Goal: Task Accomplishment & Management: Use online tool/utility

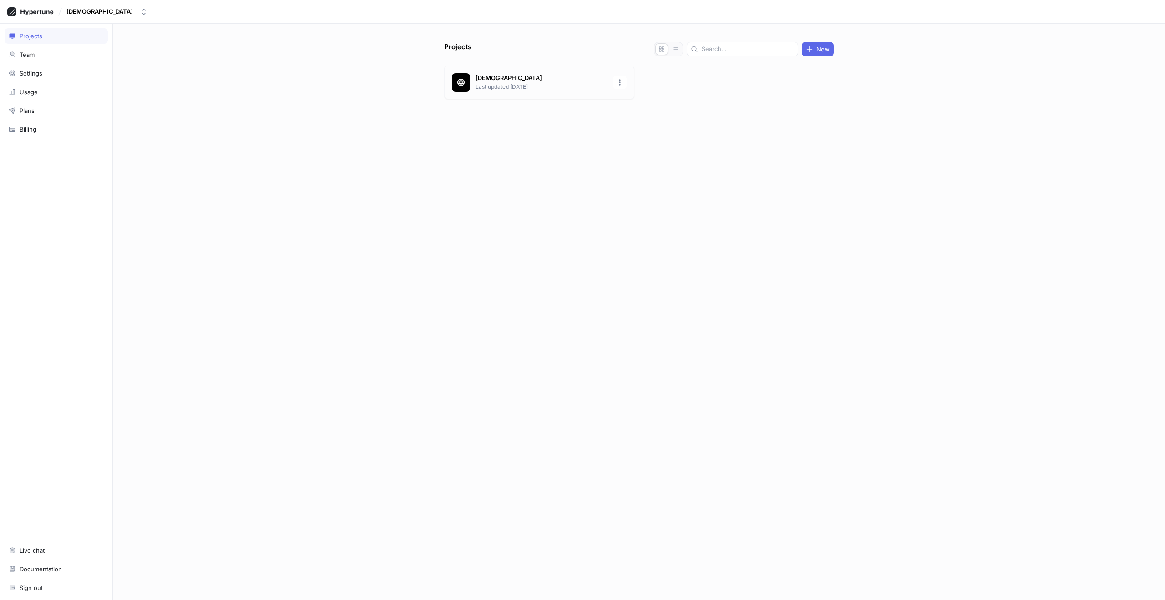
click at [495, 87] on p "Last updated [DATE]" at bounding box center [541, 87] width 132 height 8
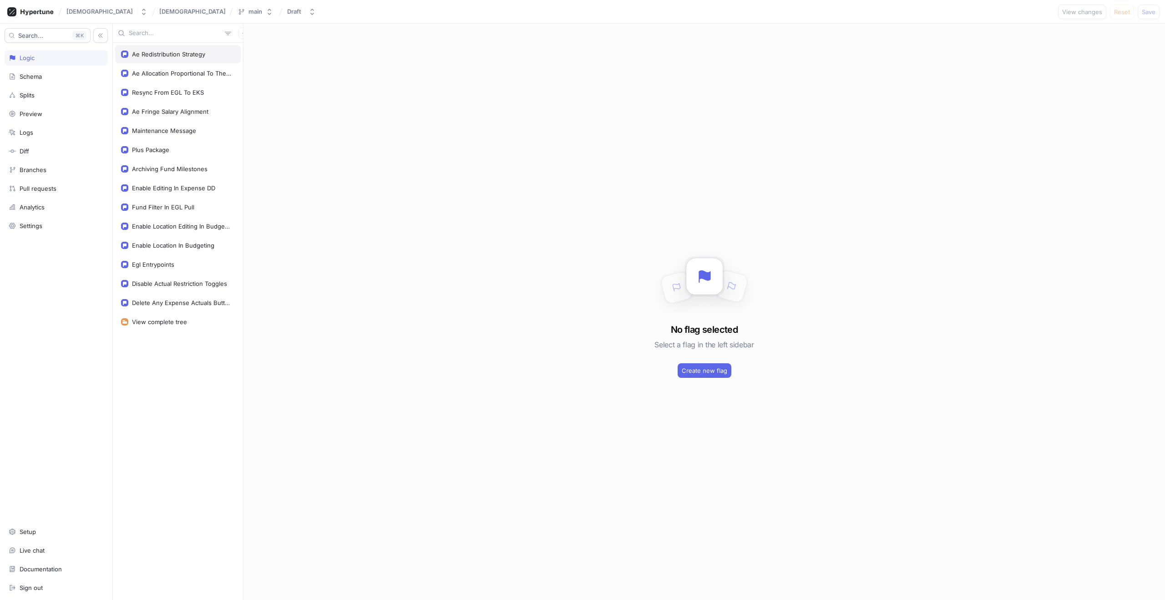
click at [174, 53] on div "Ae Redistribution Strategy" at bounding box center [168, 54] width 73 height 7
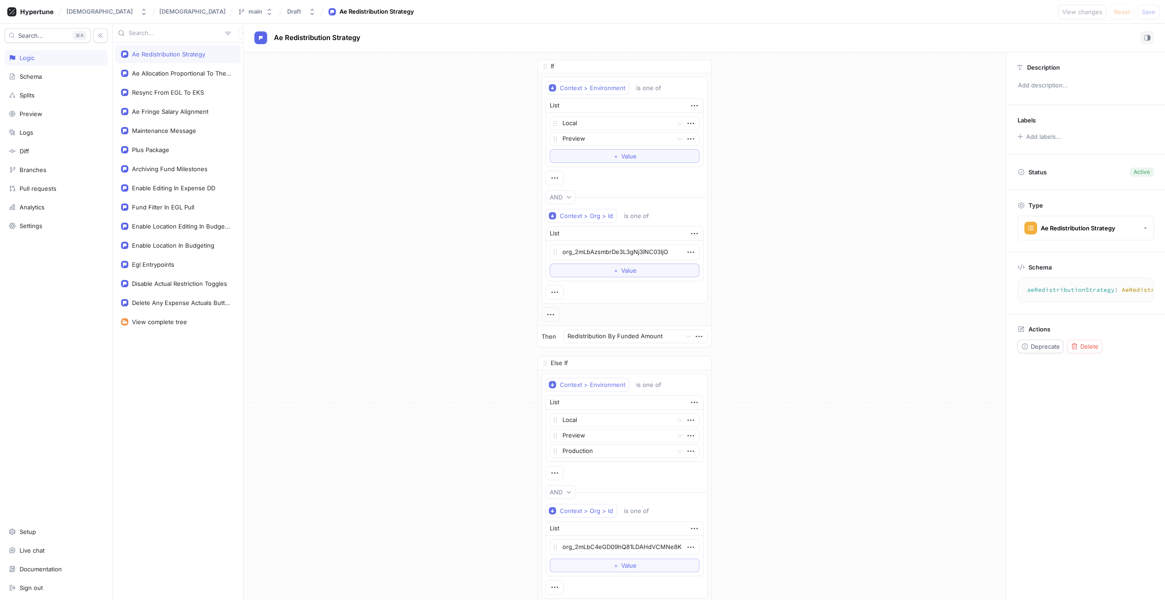
type textarea "x"
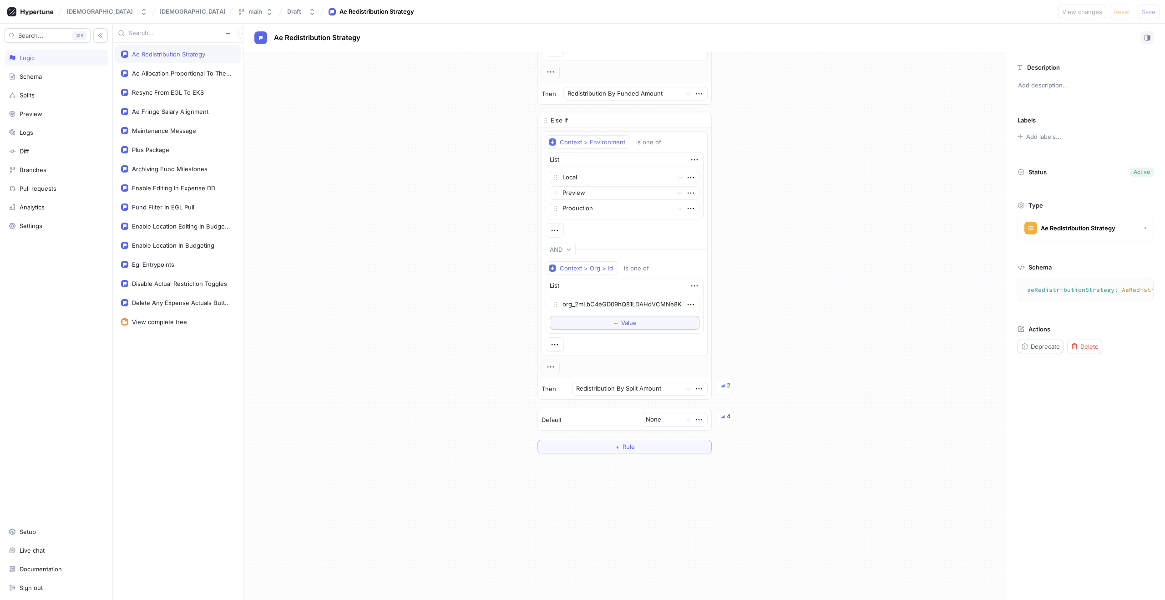
scroll to position [243, 0]
click at [728, 386] on div "2" at bounding box center [729, 384] width 4 height 9
click at [726, 416] on div "4" at bounding box center [725, 415] width 17 height 15
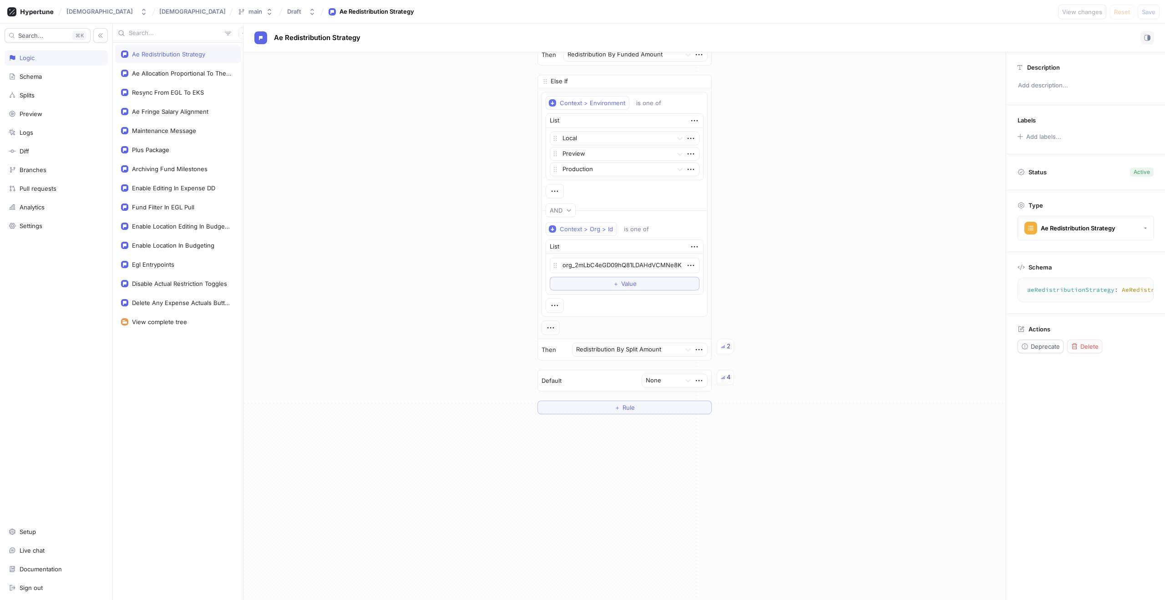
scroll to position [283, 0]
click at [721, 348] on div "2" at bounding box center [725, 344] width 17 height 15
click at [726, 347] on div "2" at bounding box center [725, 344] width 17 height 15
click at [724, 377] on div "4" at bounding box center [725, 375] width 17 height 15
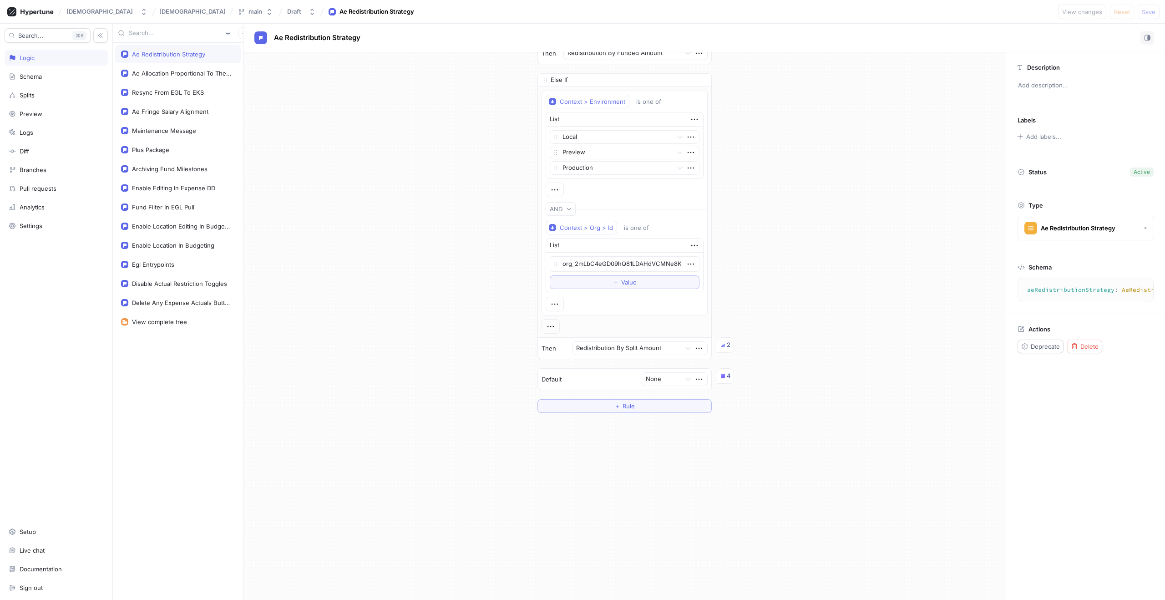
click at [724, 377] on div "4" at bounding box center [725, 375] width 17 height 15
click at [727, 377] on div "4" at bounding box center [729, 375] width 4 height 9
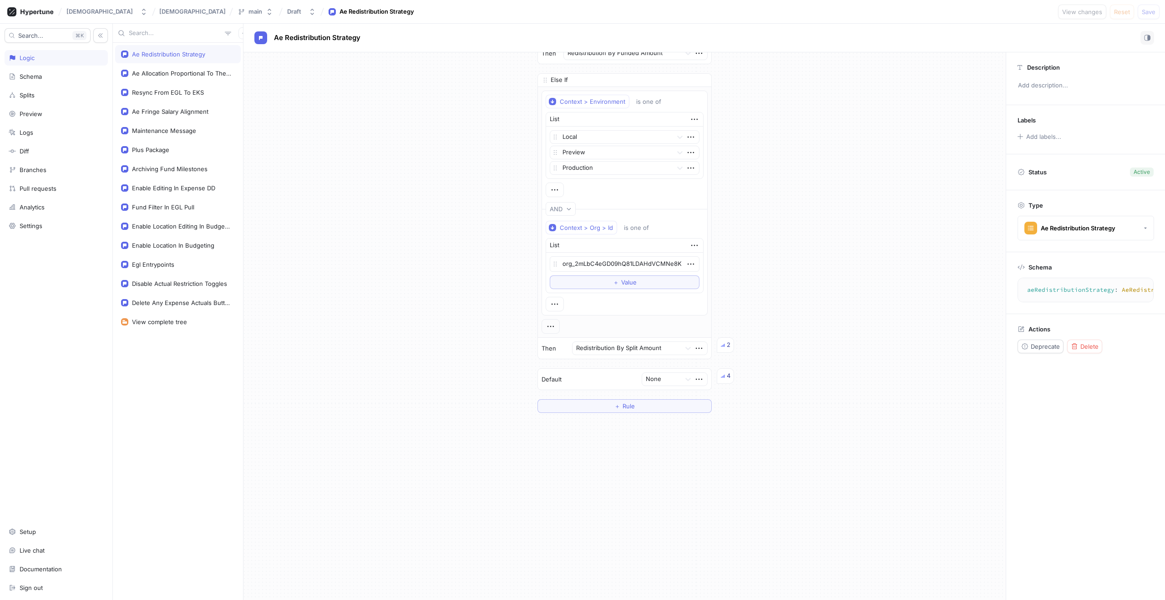
click at [727, 377] on div "4" at bounding box center [729, 375] width 4 height 9
